Goal: Task Accomplishment & Management: Manage account settings

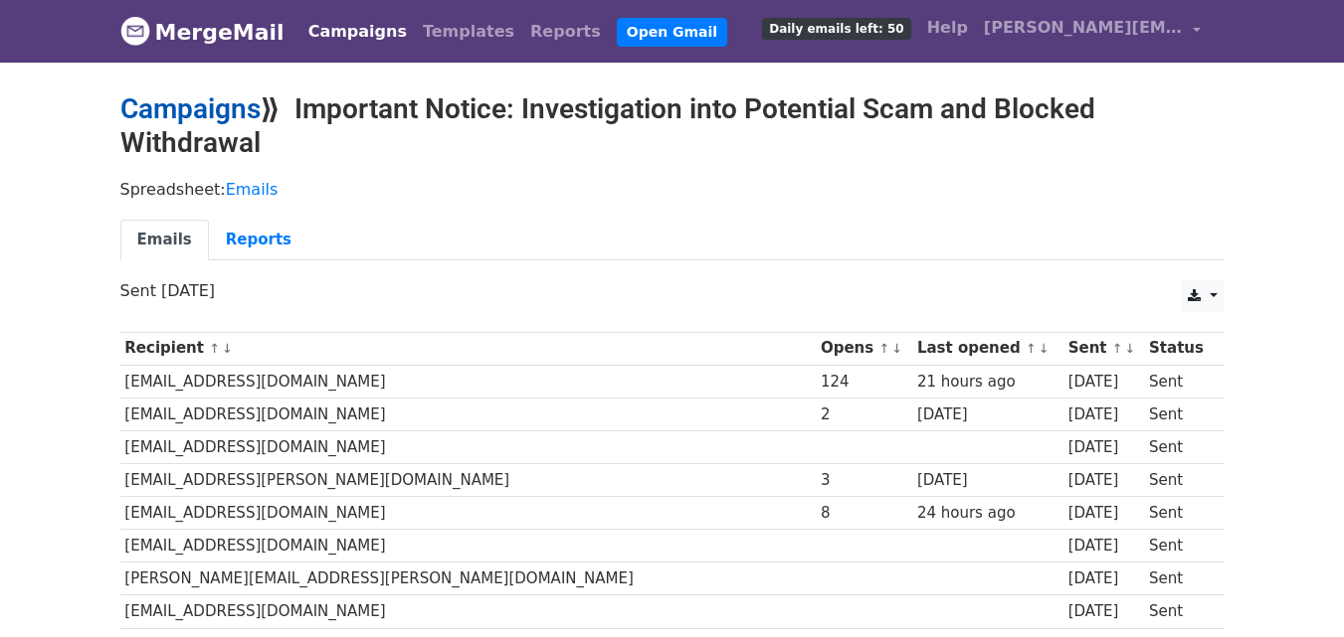
click at [190, 103] on link "Campaigns" at bounding box center [190, 108] width 140 height 33
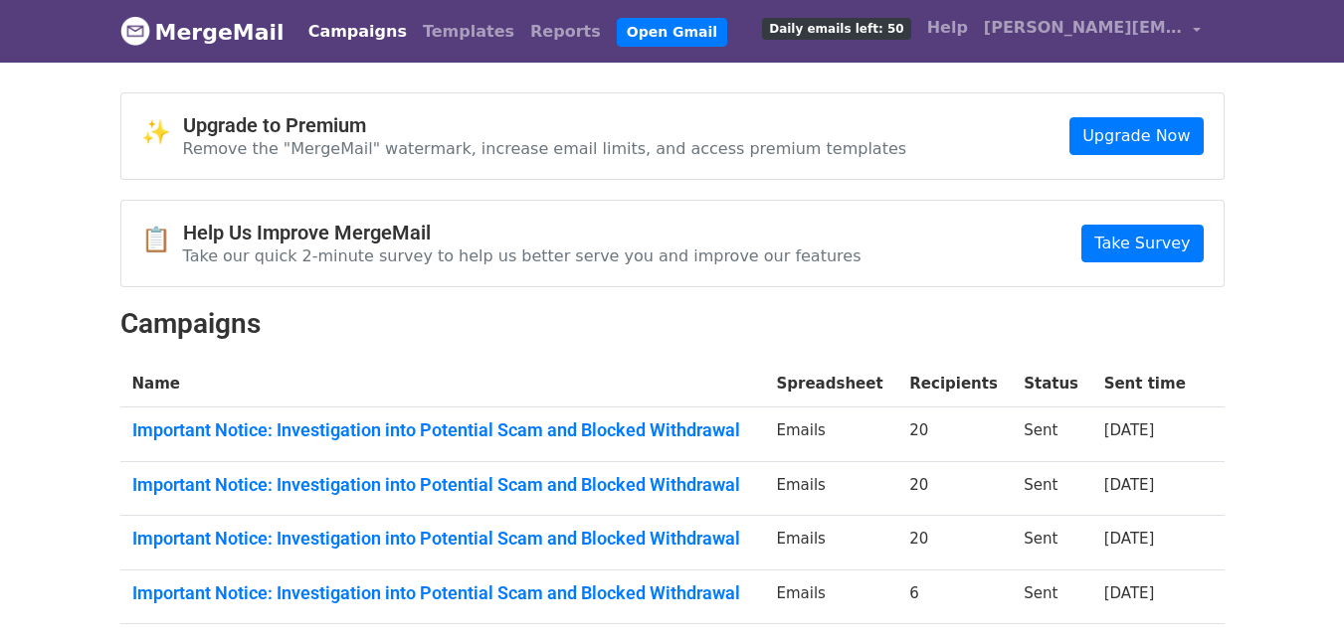
click at [660, 416] on td "Important Notice: Investigation into Potential Scam and Blocked Withdrawal" at bounding box center [442, 435] width 644 height 55
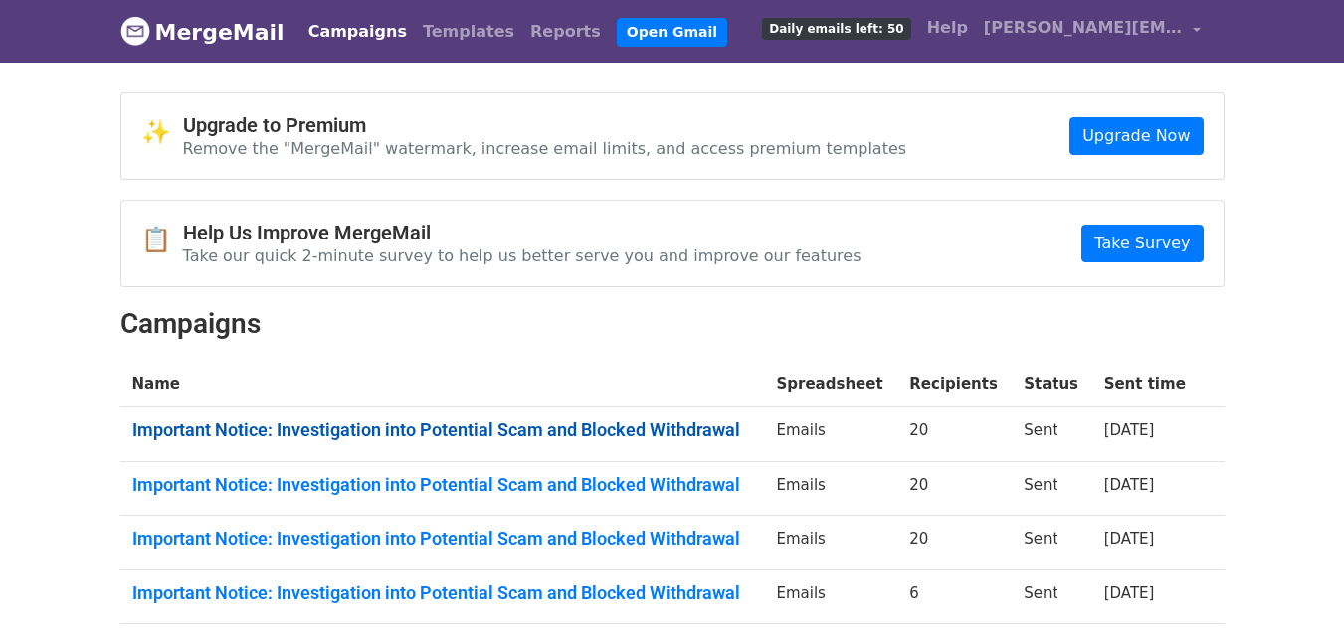
click at [660, 421] on link "Important Notice: Investigation into Potential Scam and Blocked Withdrawal" at bounding box center [442, 431] width 621 height 22
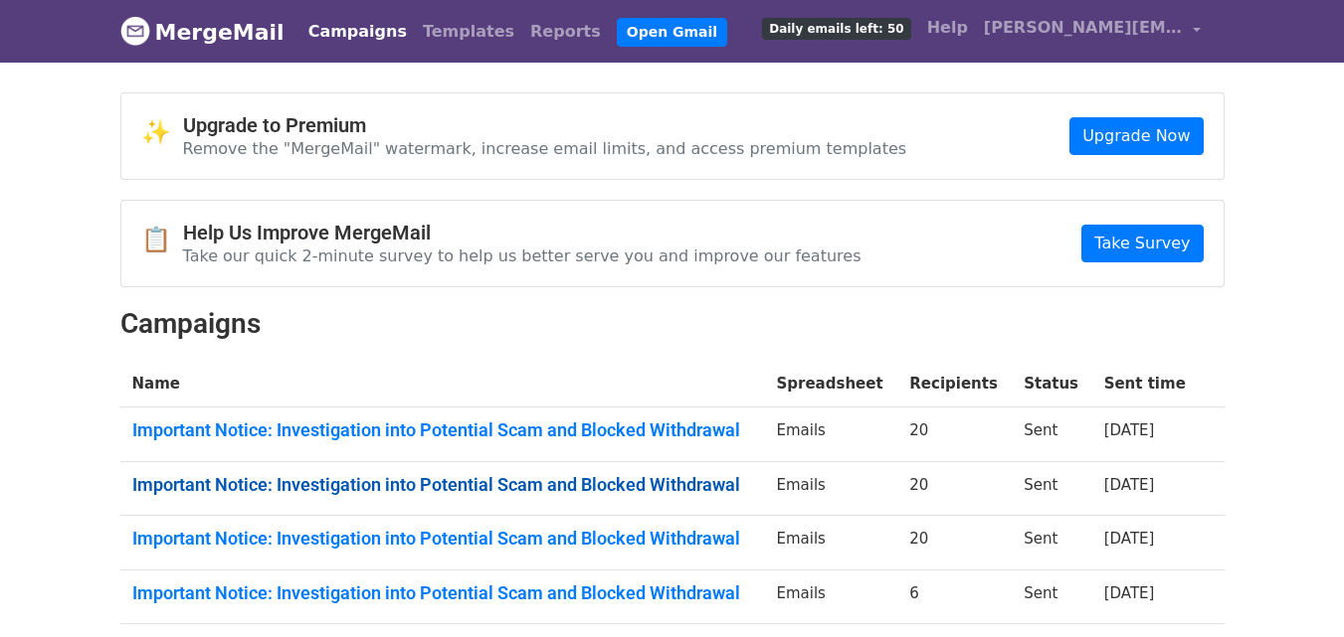
click at [542, 483] on link "Important Notice: Investigation into Potential Scam and Blocked Withdrawal" at bounding box center [442, 485] width 621 height 22
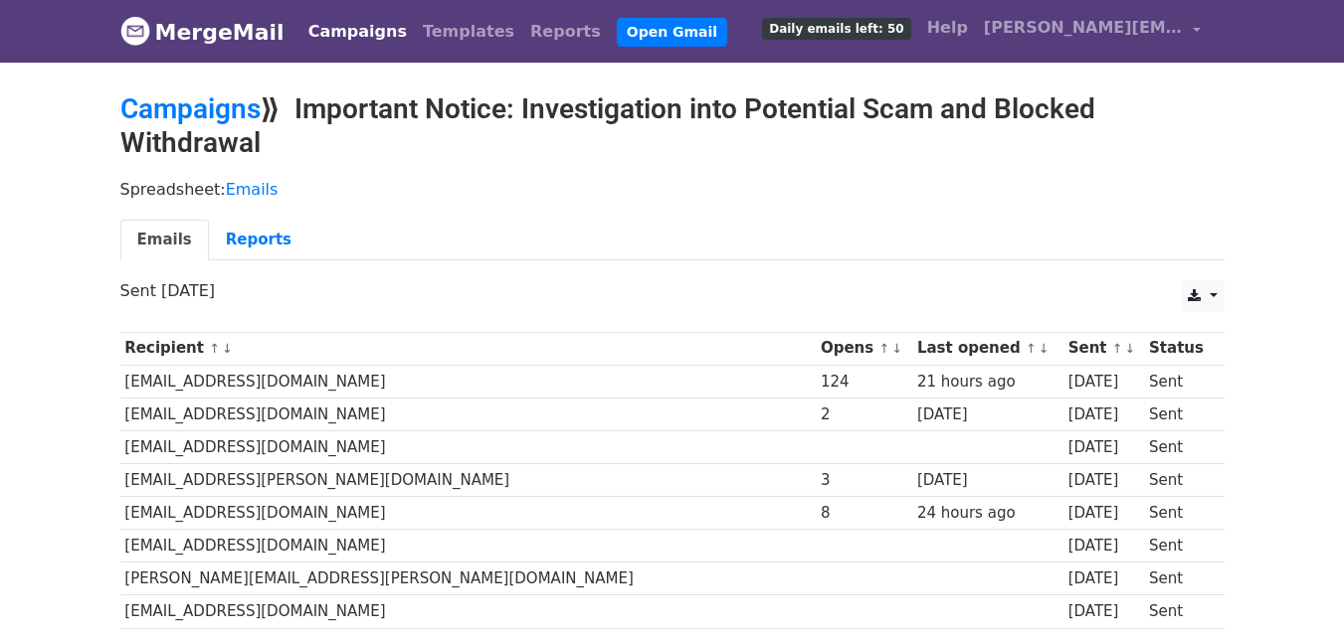
click at [250, 375] on td "[EMAIL_ADDRESS][DOMAIN_NAME]" at bounding box center [468, 381] width 696 height 33
copy tr "[EMAIL_ADDRESS][DOMAIN_NAME]"
